Goal: Download file/media

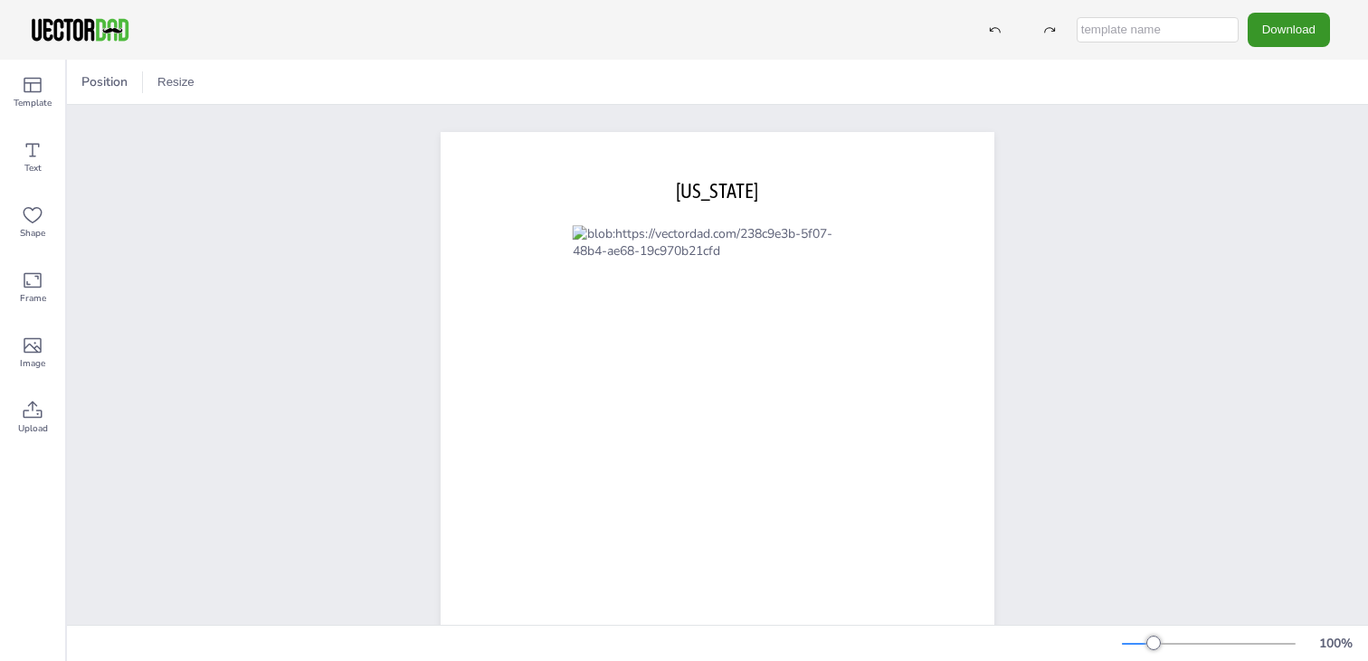
click at [1289, 28] on button "Download" at bounding box center [1289, 29] width 82 height 33
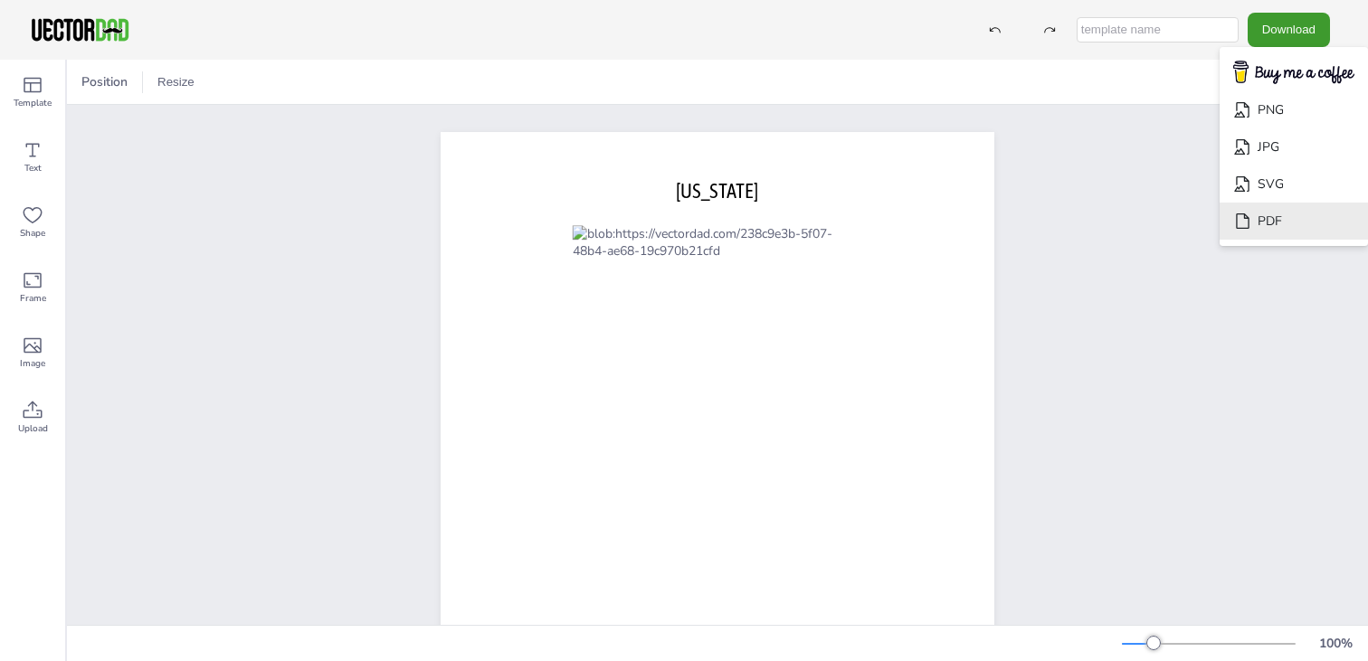
click at [1297, 219] on li "PDF" at bounding box center [1294, 221] width 148 height 37
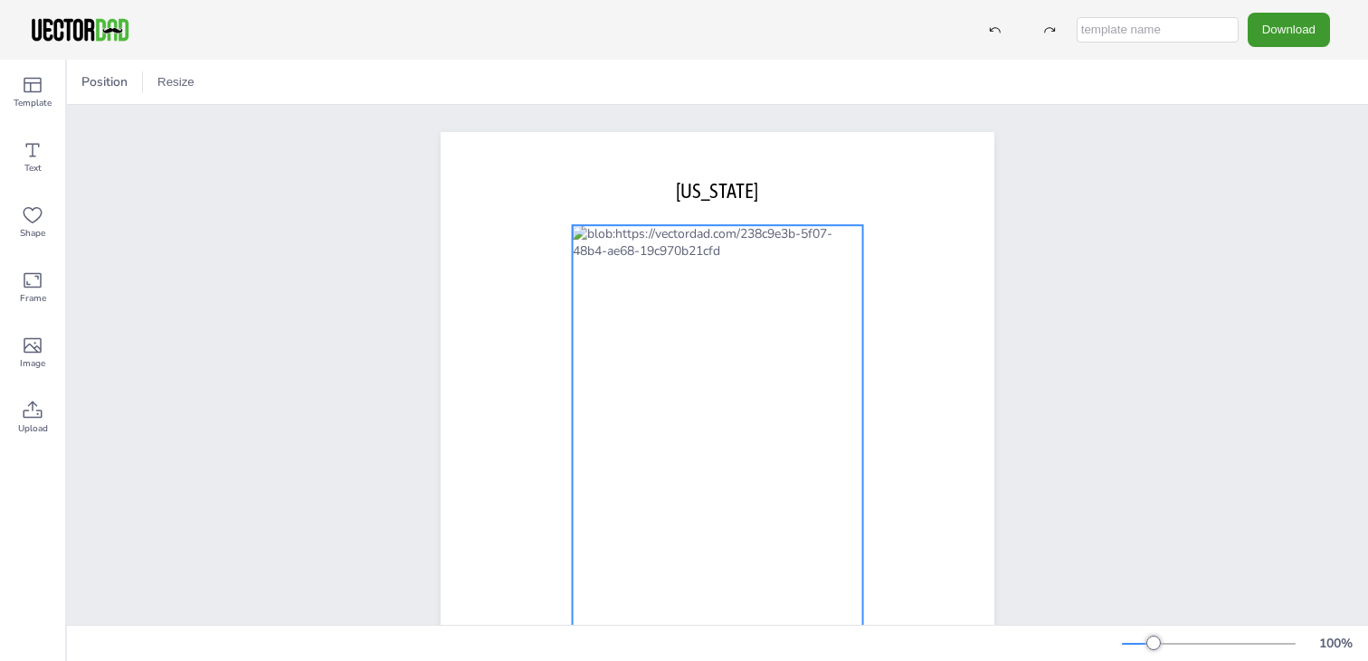
click at [685, 366] on div at bounding box center [718, 506] width 290 height 562
click at [1041, 197] on div "[DOMAIN_NAME] [US_STATE]" at bounding box center [717, 490] width 709 height 770
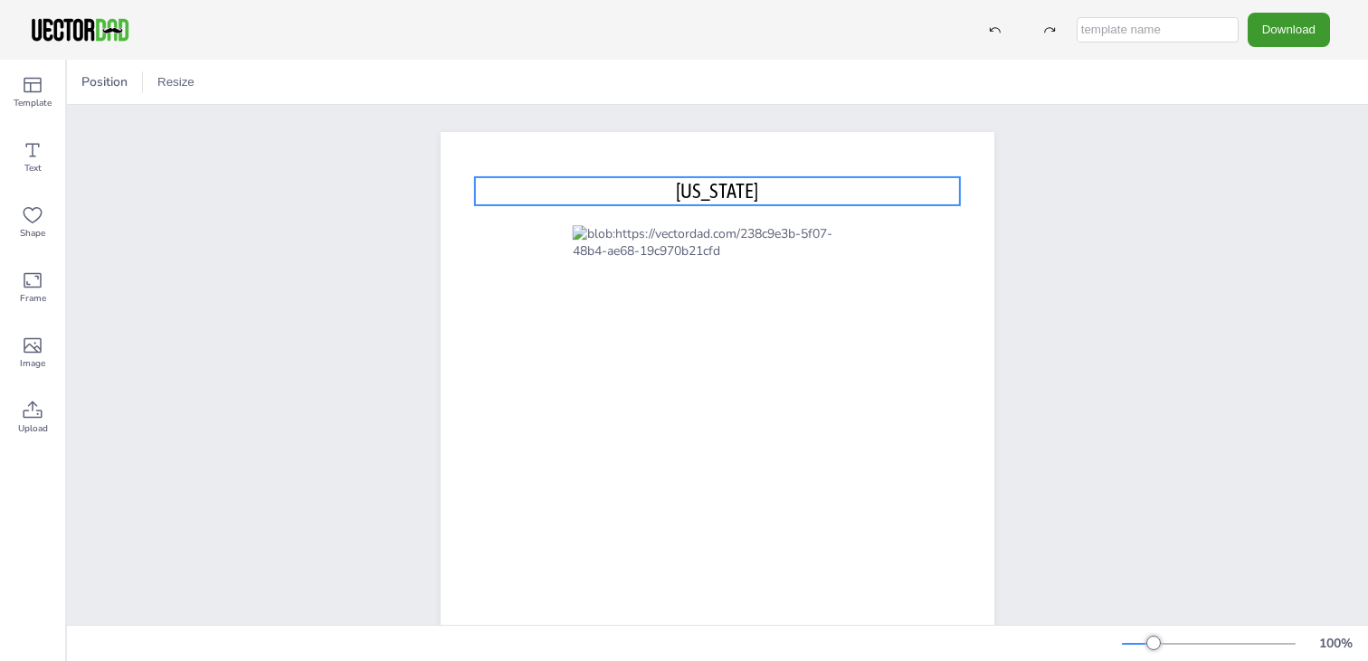
click at [762, 189] on p "[US_STATE]" at bounding box center [717, 191] width 485 height 28
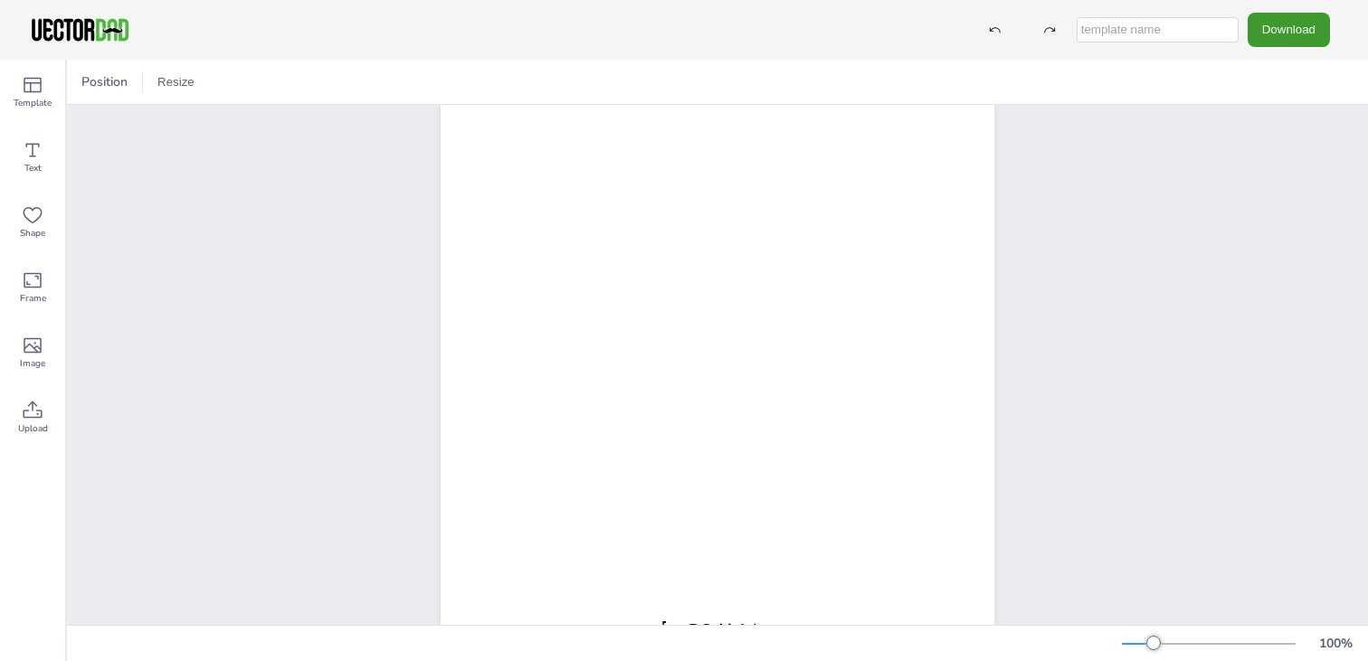
scroll to position [263, 0]
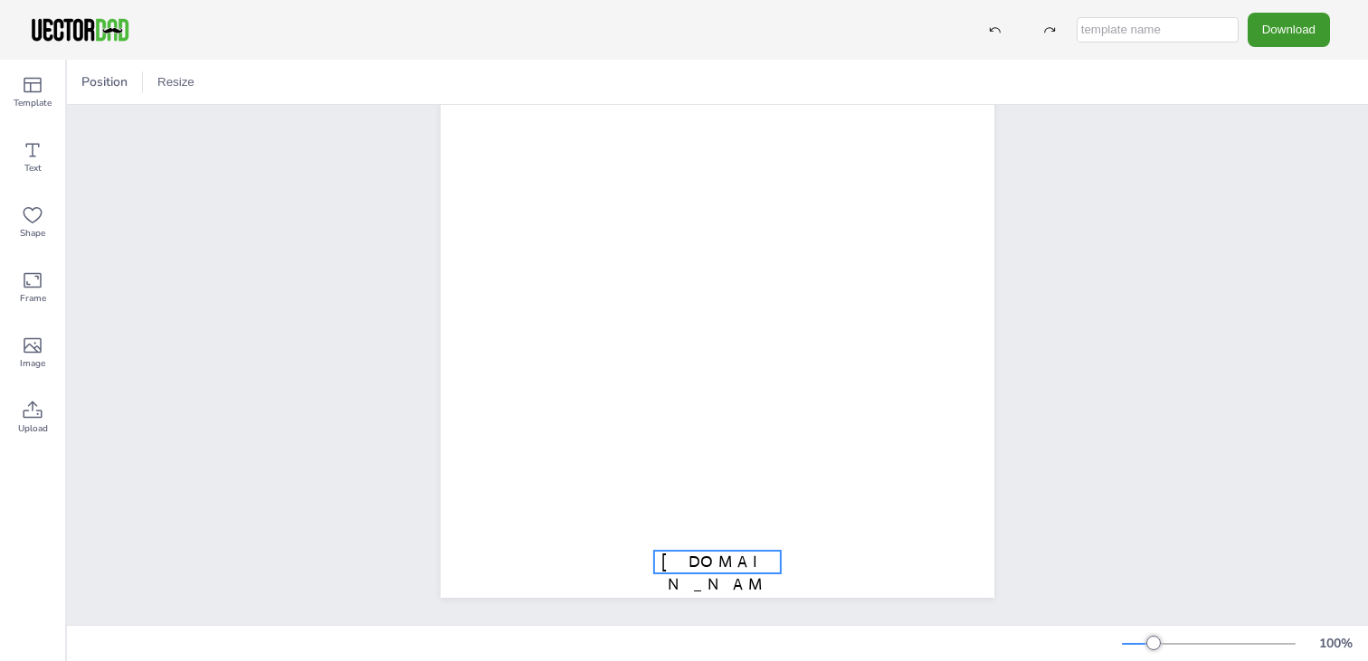
click at [713, 554] on span "[DOMAIN_NAME]" at bounding box center [717, 584] width 112 height 65
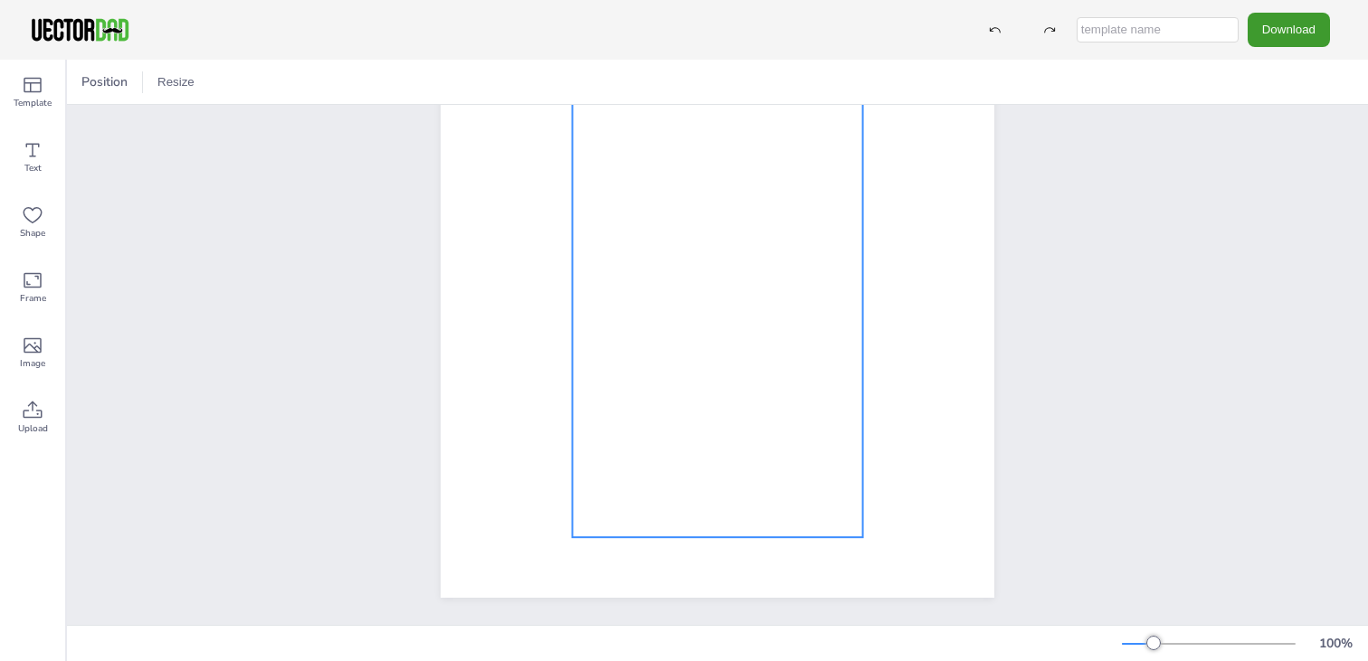
click at [730, 408] on div at bounding box center [718, 257] width 290 height 562
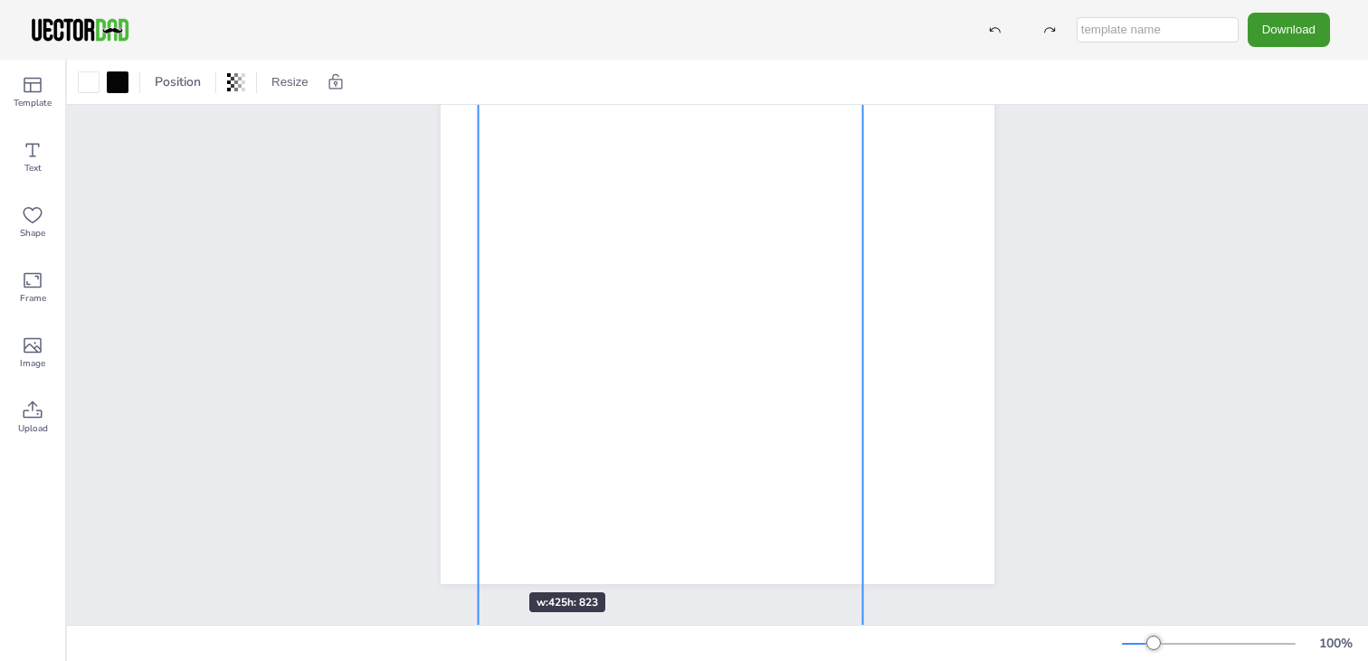
drag, startPoint x: 569, startPoint y: 523, endPoint x: 474, endPoint y: 560, distance: 102.0
click at [474, 560] on div at bounding box center [718, 227] width 554 height 716
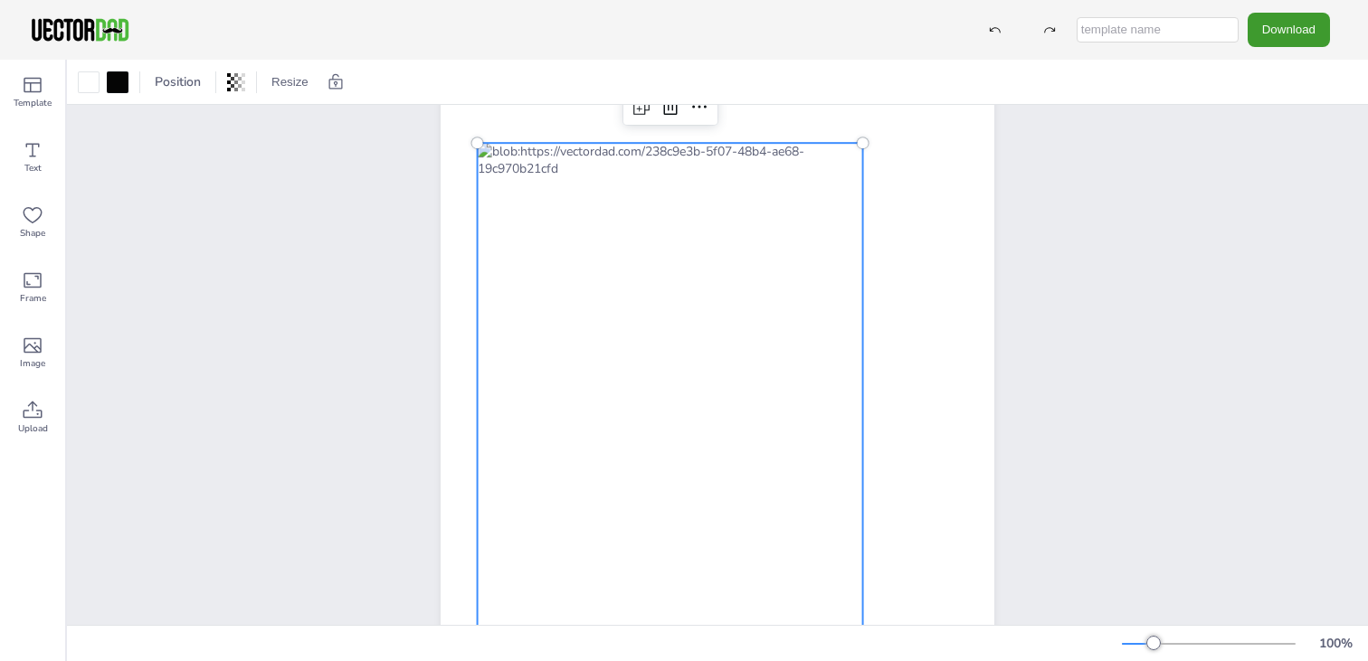
scroll to position [0, 0]
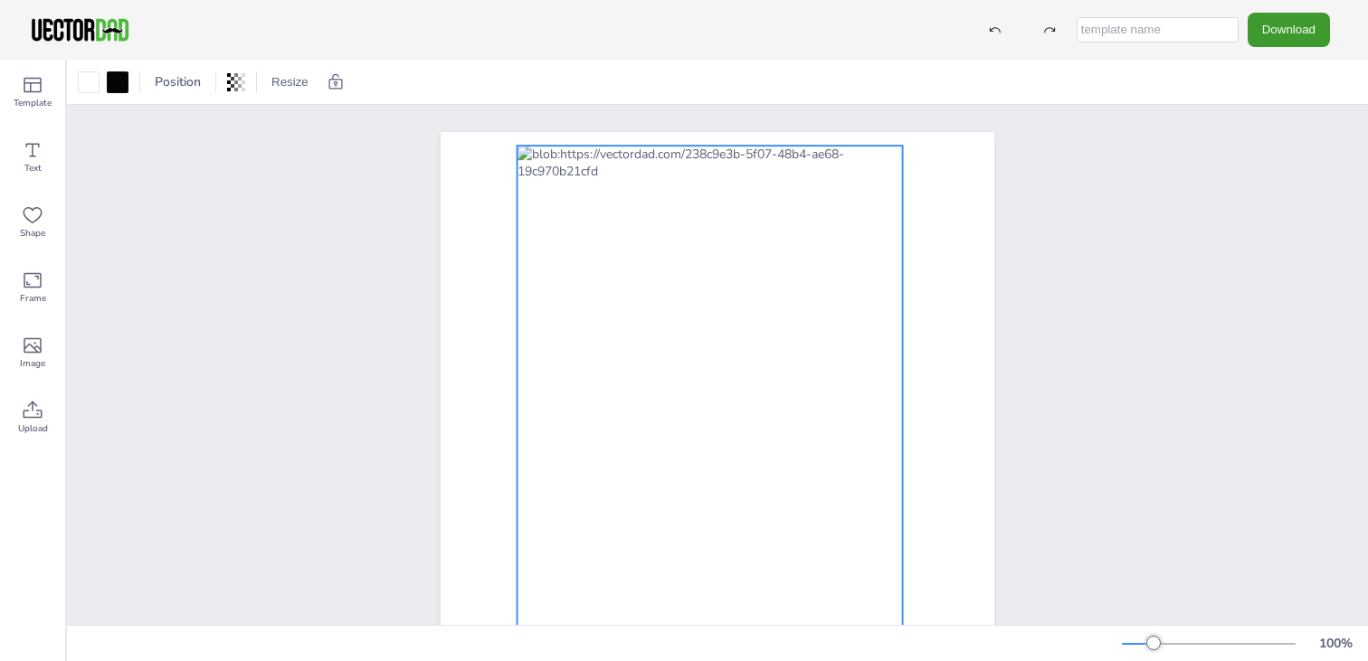
drag, startPoint x: 795, startPoint y: 475, endPoint x: 835, endPoint y: 395, distance: 89.0
click at [835, 395] on div at bounding box center [710, 519] width 385 height 747
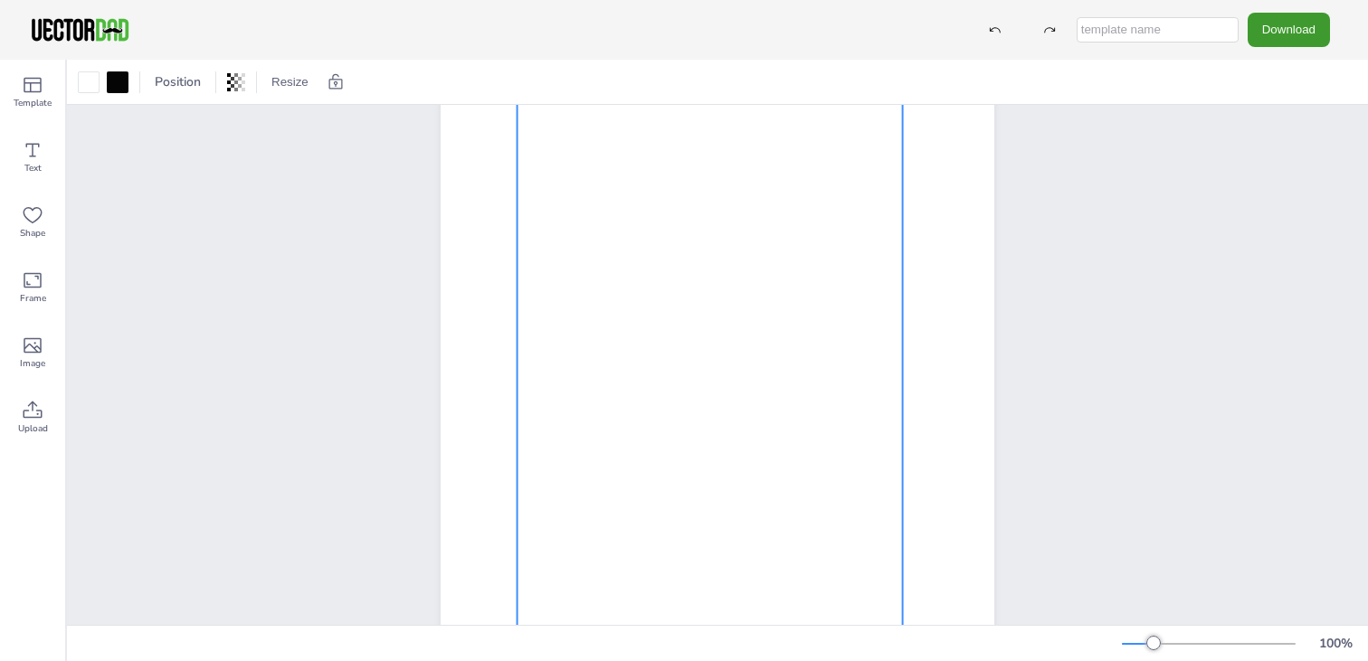
scroll to position [271, 0]
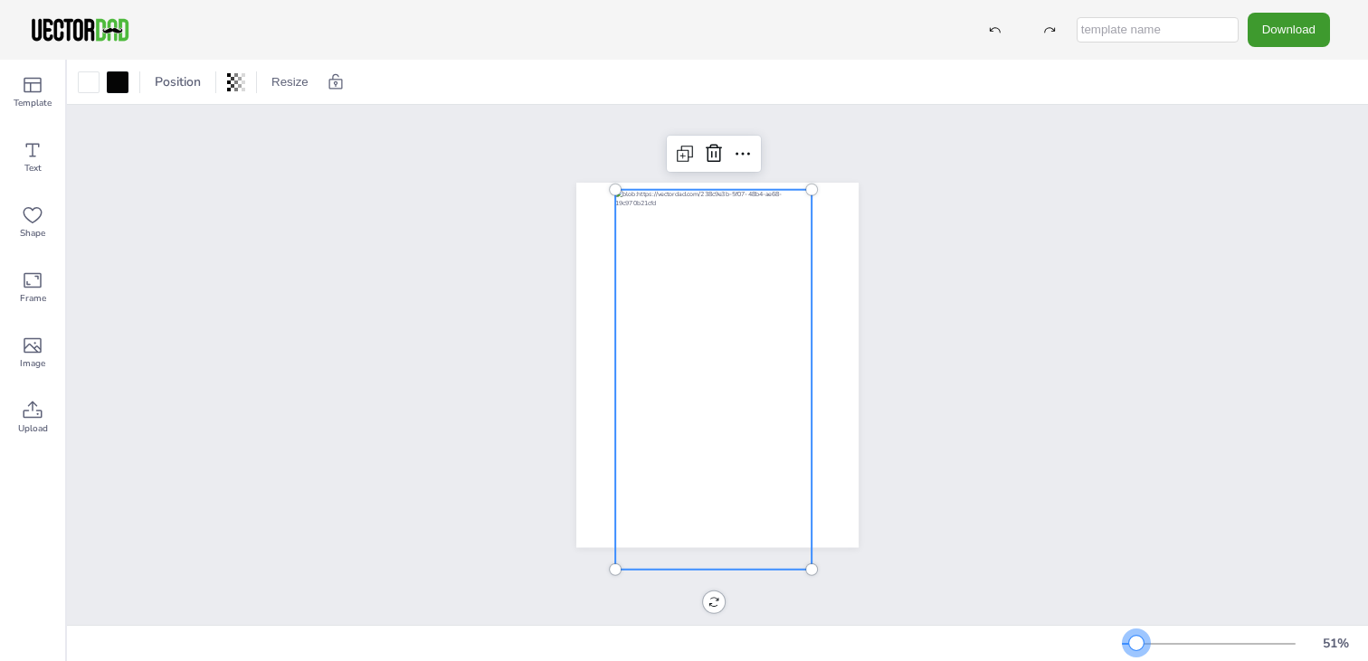
click at [1137, 643] on div at bounding box center [1129, 644] width 14 height 2
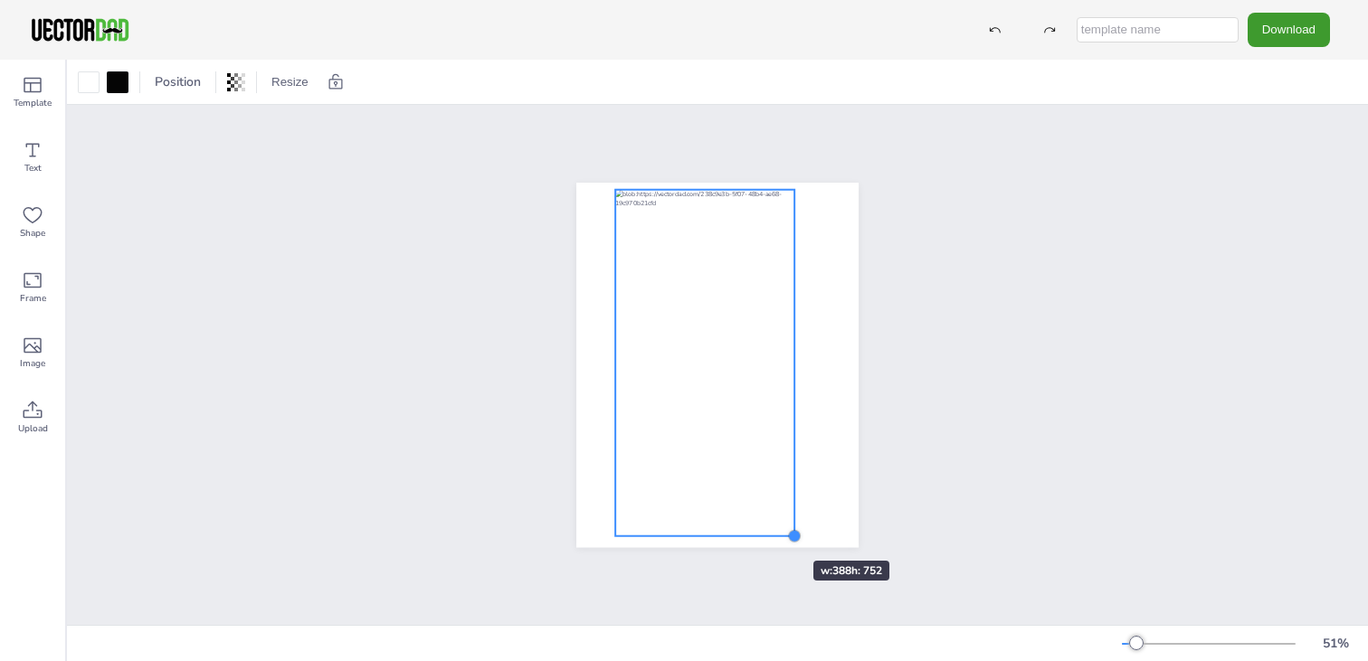
drag, startPoint x: 804, startPoint y: 562, endPoint x: 759, endPoint y: 528, distance: 55.6
click at [759, 528] on div at bounding box center [717, 365] width 282 height 365
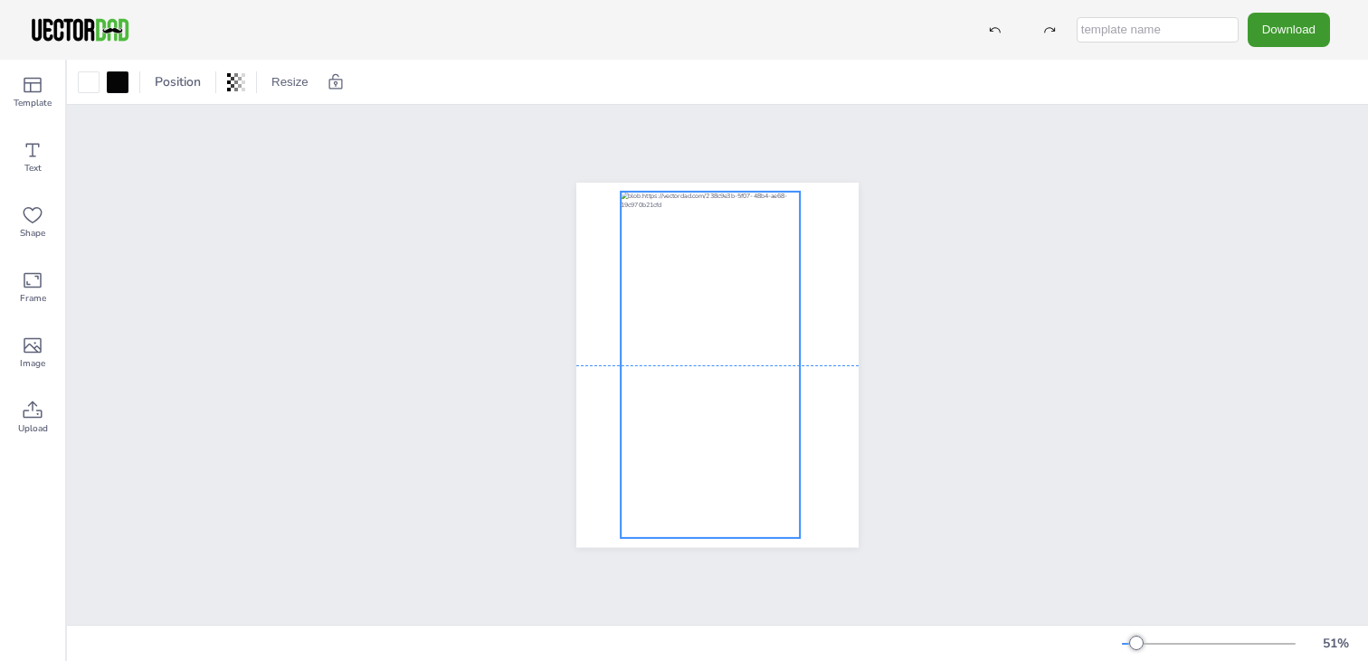
click at [712, 413] on div at bounding box center [710, 365] width 179 height 347
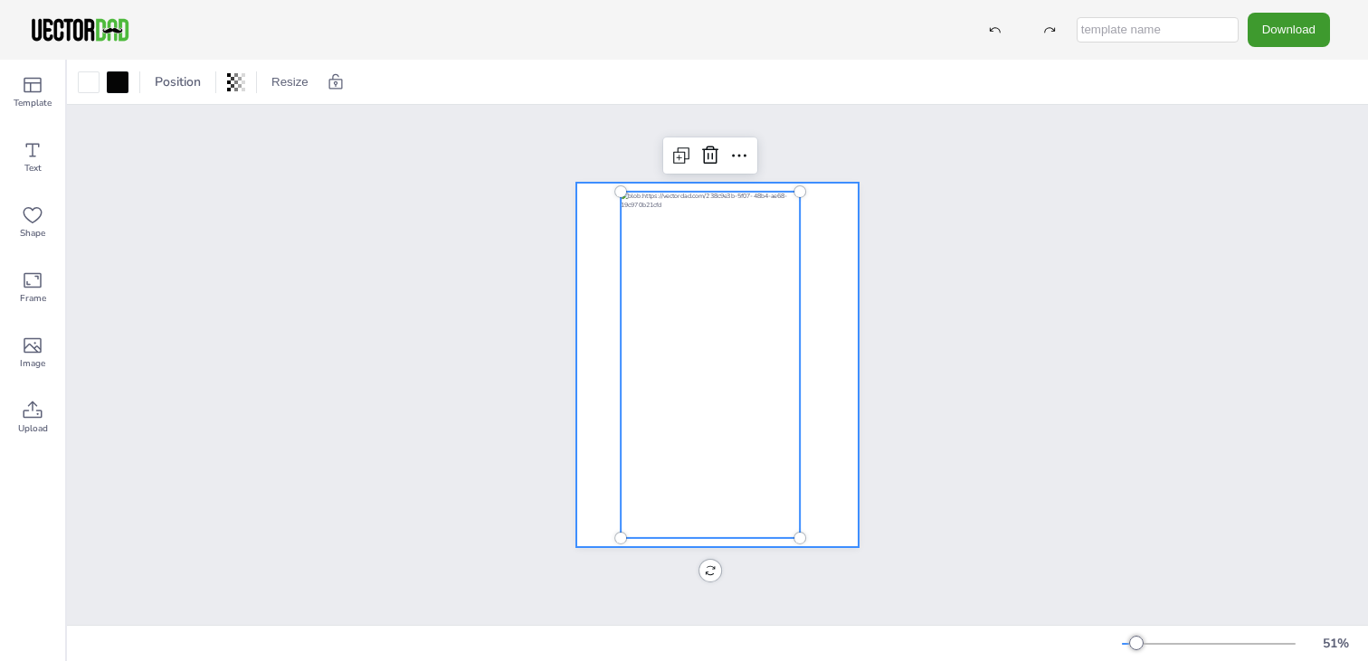
click at [1118, 323] on div at bounding box center [717, 365] width 1301 height 520
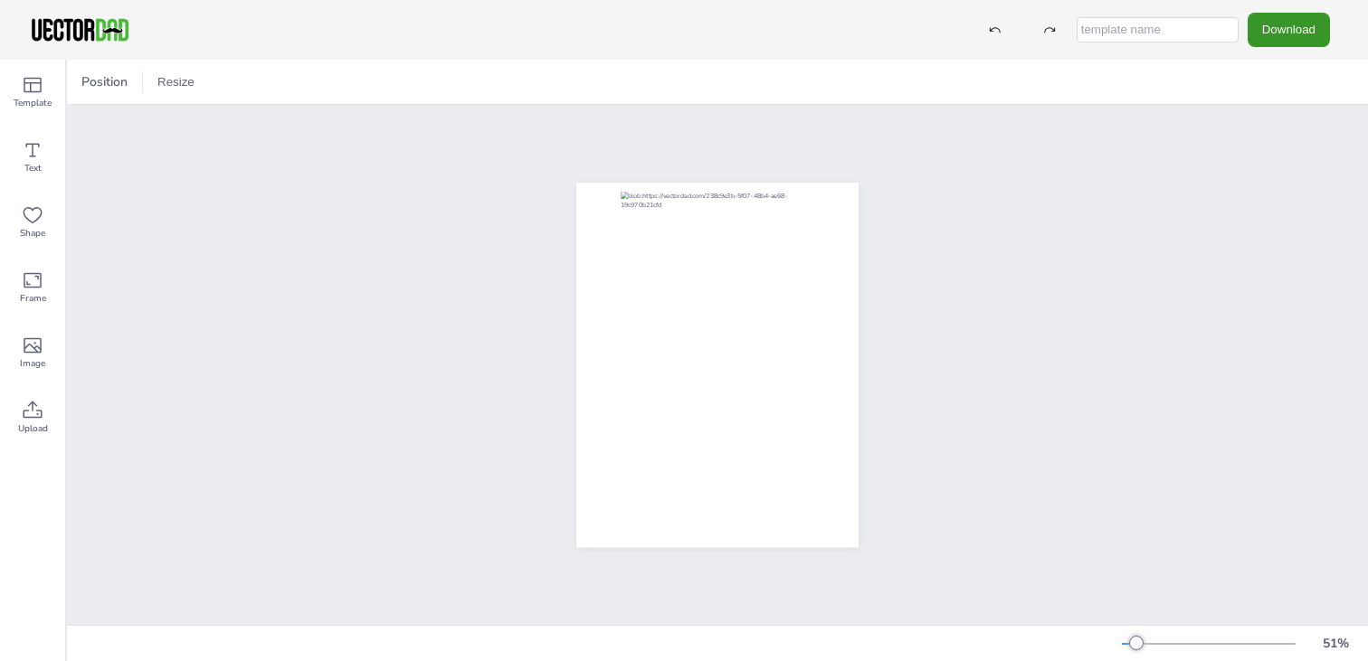
click at [1299, 29] on button "Download" at bounding box center [1289, 29] width 82 height 33
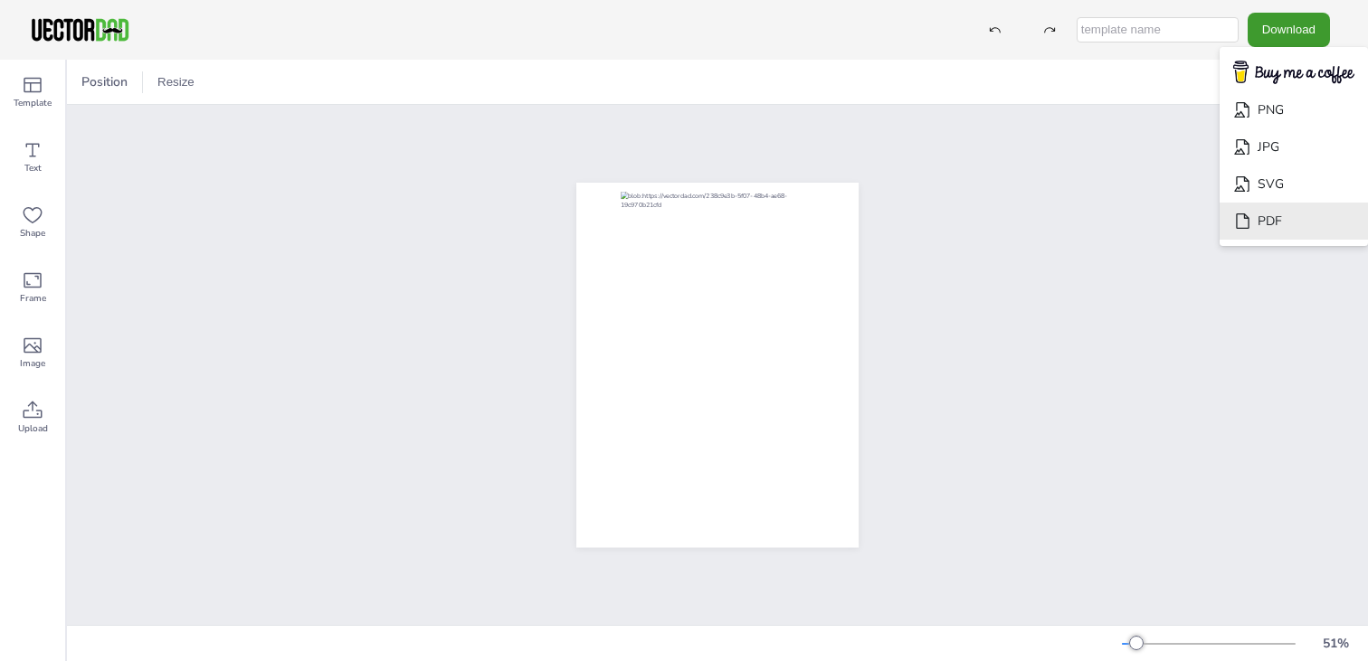
click at [1300, 213] on li "PDF" at bounding box center [1294, 221] width 148 height 37
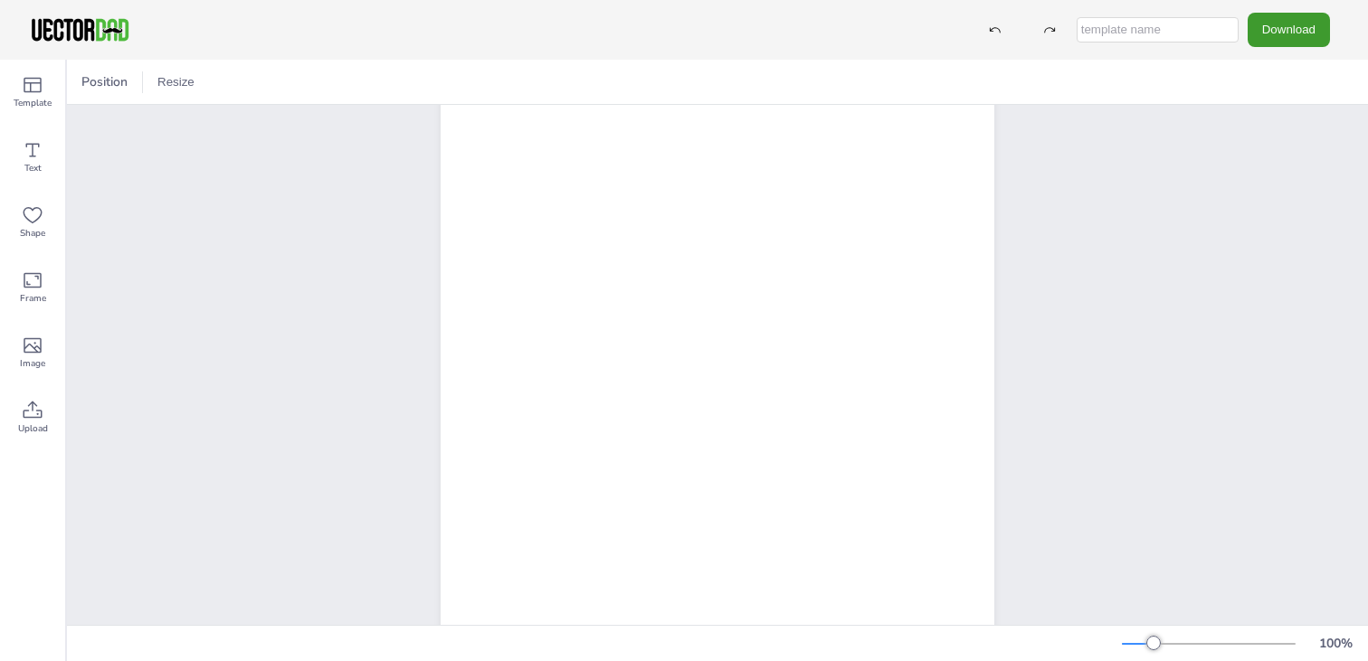
scroll to position [181, 0]
click at [1139, 651] on div at bounding box center [1209, 644] width 174 height 14
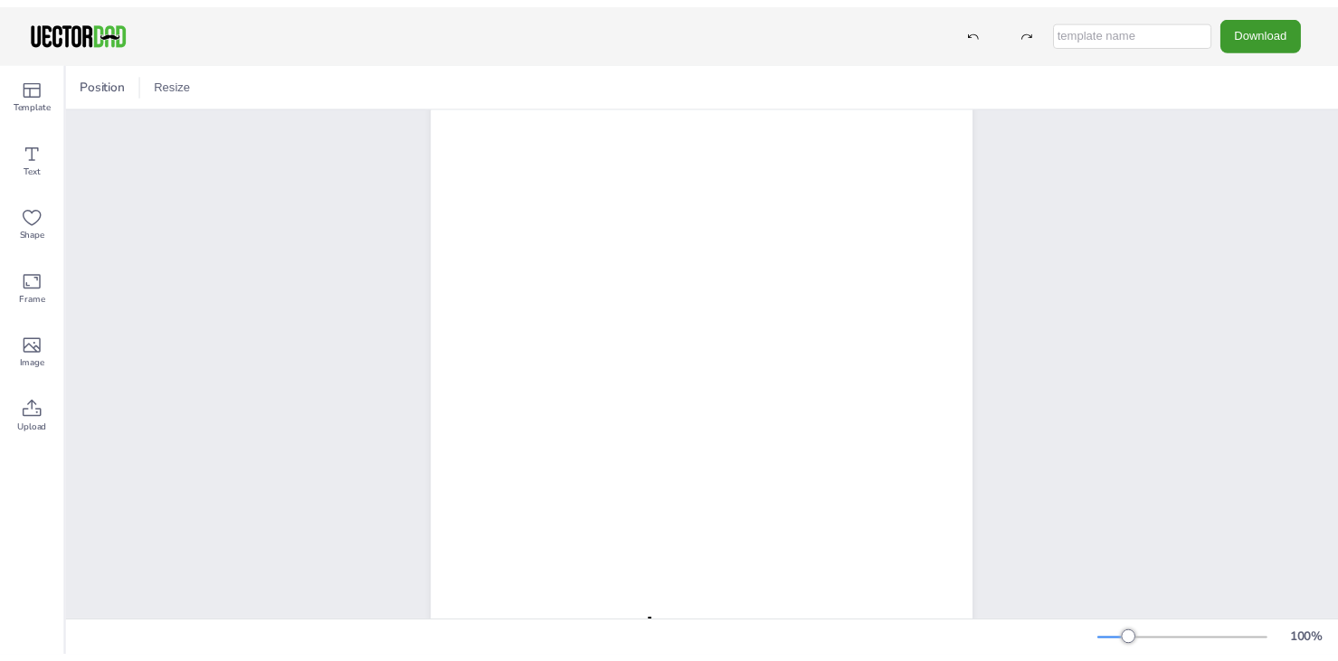
scroll to position [0, 0]
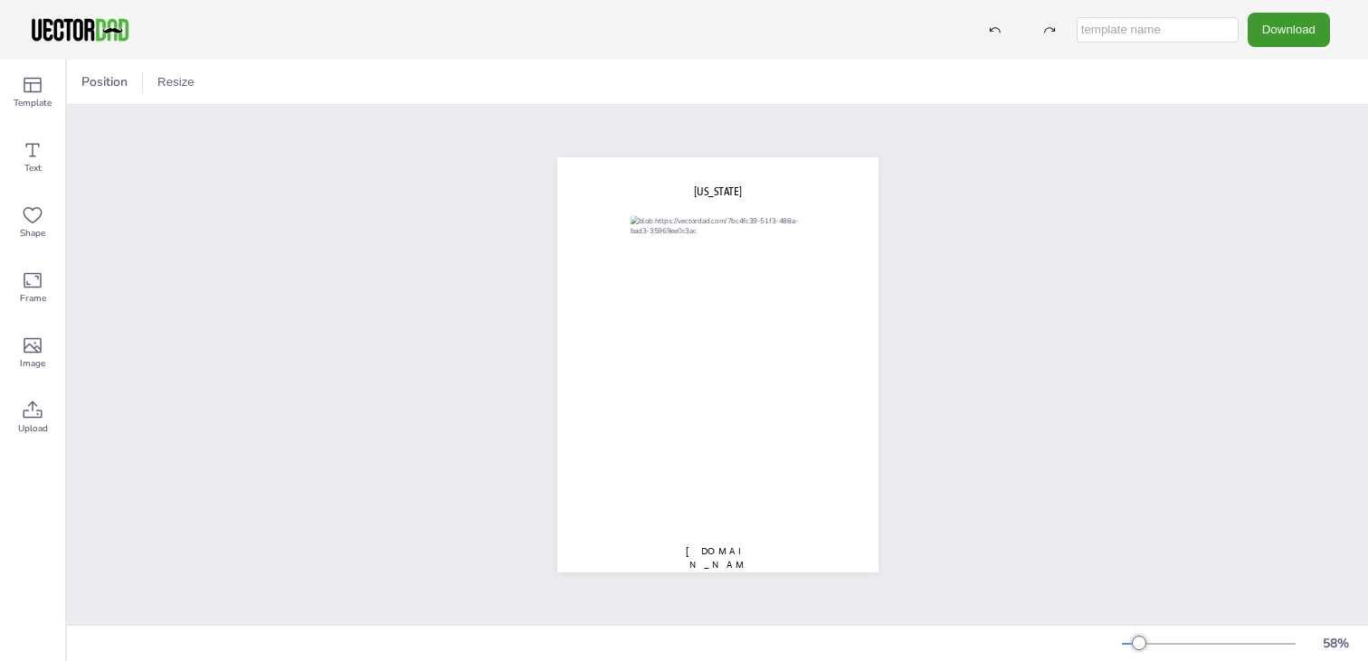
click at [823, 16] on div "Download" at bounding box center [684, 30] width 1368 height 60
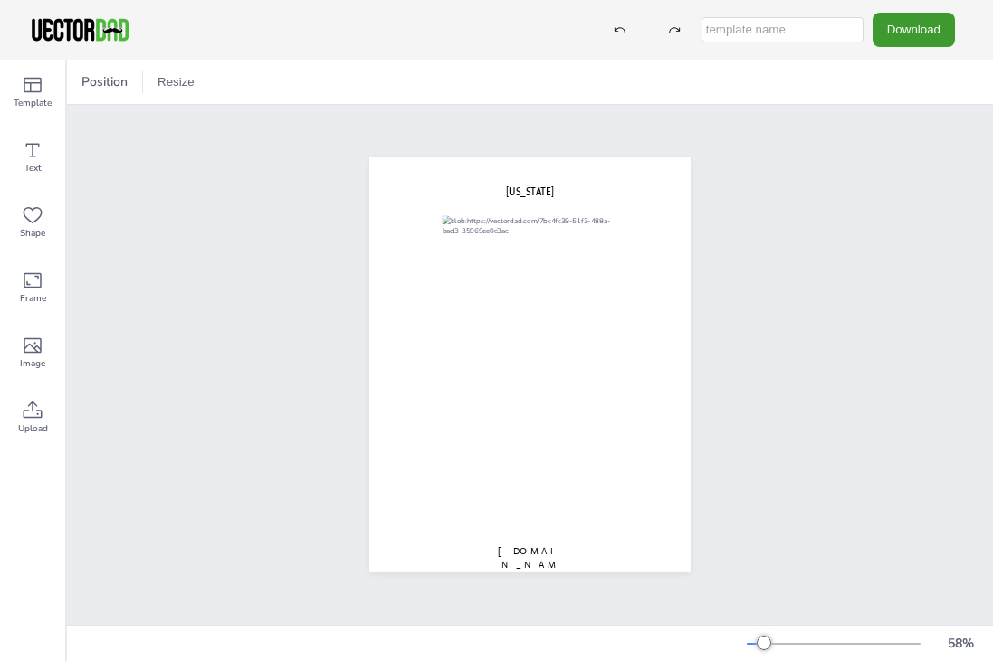
click at [238, 19] on div "Download" at bounding box center [496, 30] width 993 height 60
